Goal: Task Accomplishment & Management: Manage account settings

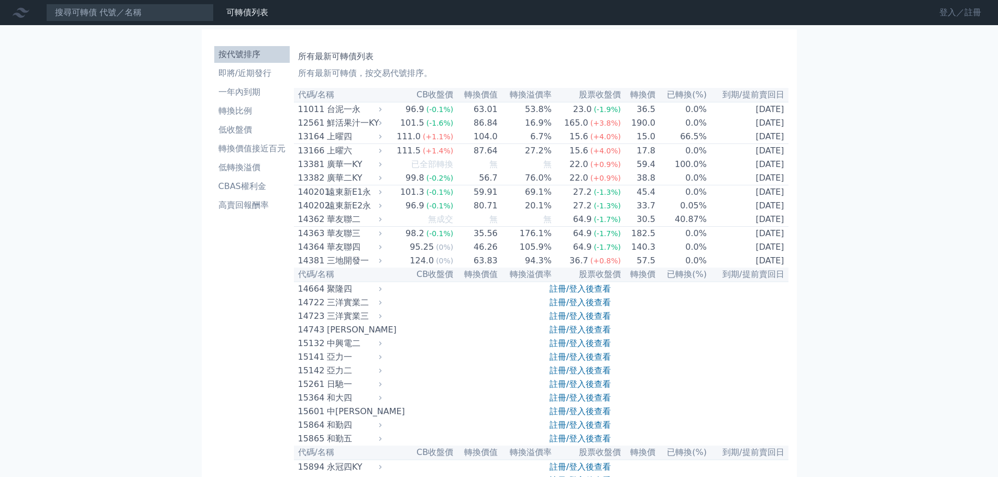
click at [942, 8] on link "登入／註冊" at bounding box center [960, 12] width 59 height 17
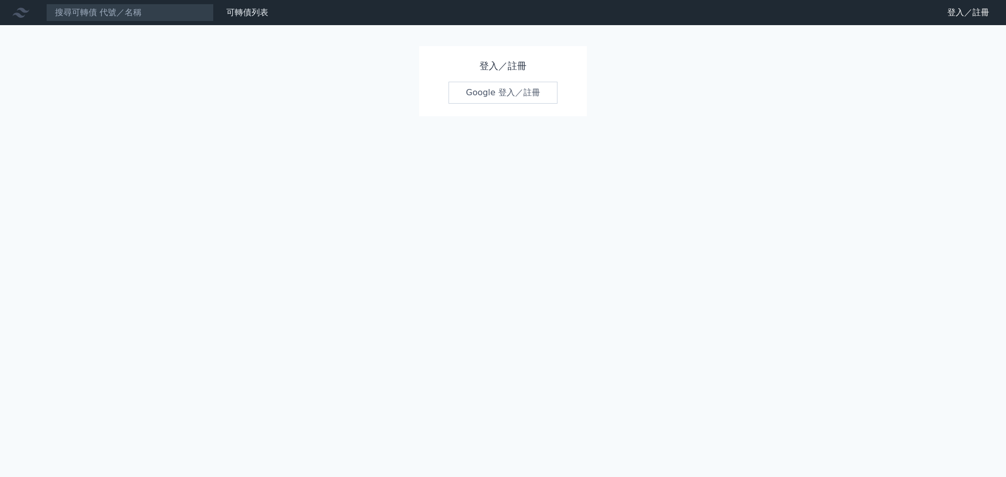
click at [470, 95] on link "Google 登入／註冊" at bounding box center [502, 93] width 109 height 22
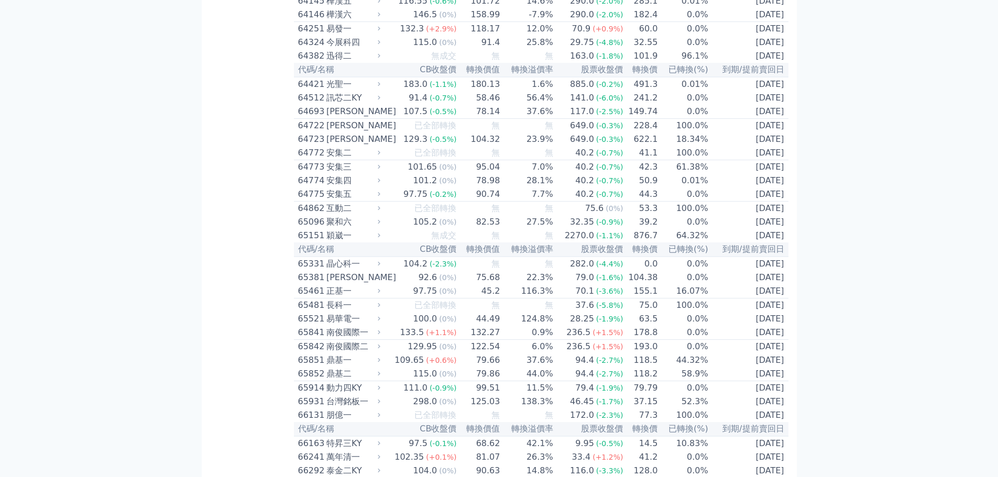
scroll to position [4348, 0]
